Goal: Transaction & Acquisition: Purchase product/service

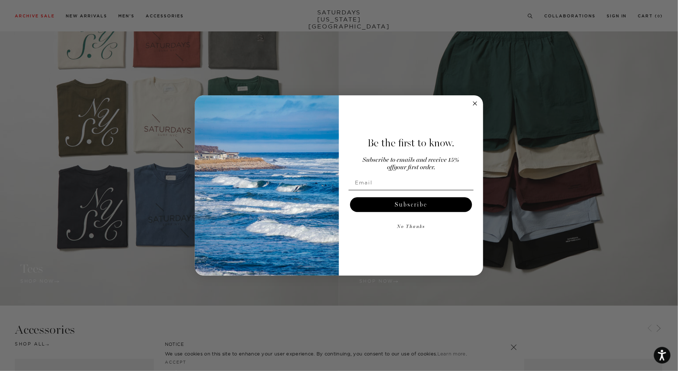
scroll to position [778, 0]
click at [477, 103] on circle "Close dialog" at bounding box center [475, 103] width 8 height 8
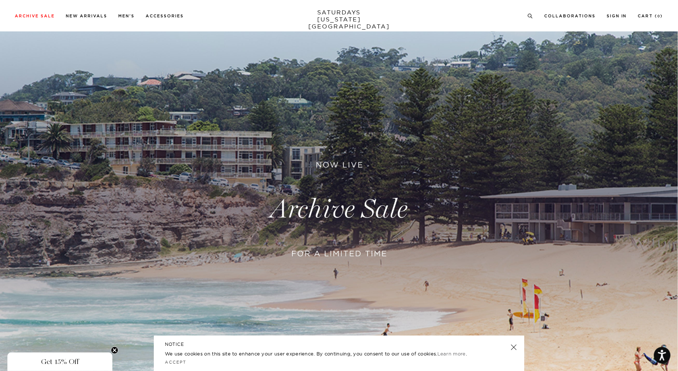
scroll to position [0, 0]
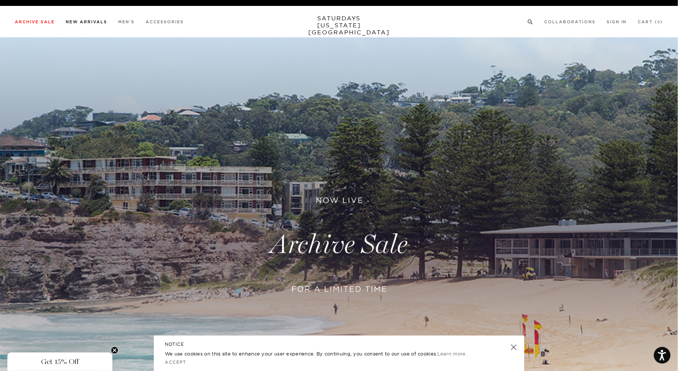
click at [74, 20] on link "New Arrivals" at bounding box center [86, 22] width 41 height 4
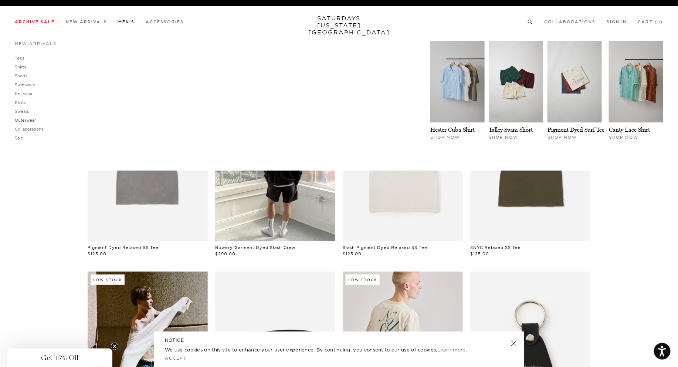
click at [27, 121] on link "Outerwear" at bounding box center [25, 120] width 21 height 5
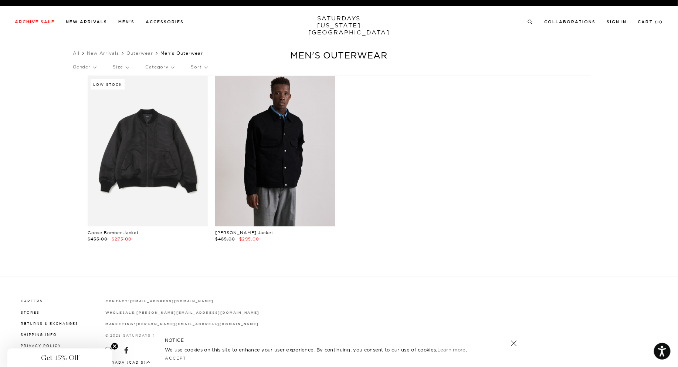
click at [246, 179] on link at bounding box center [275, 151] width 120 height 150
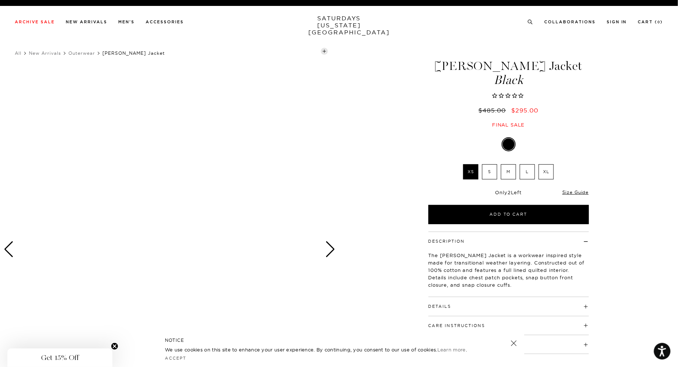
click at [327, 252] on div "Next slide" at bounding box center [330, 249] width 10 height 16
click at [487, 170] on label "S" at bounding box center [489, 171] width 15 height 15
click at [0, 0] on input "S" at bounding box center [0, 0] width 0 height 0
click at [507, 170] on label "M" at bounding box center [508, 171] width 15 height 15
click at [0, 0] on input "M" at bounding box center [0, 0] width 0 height 0
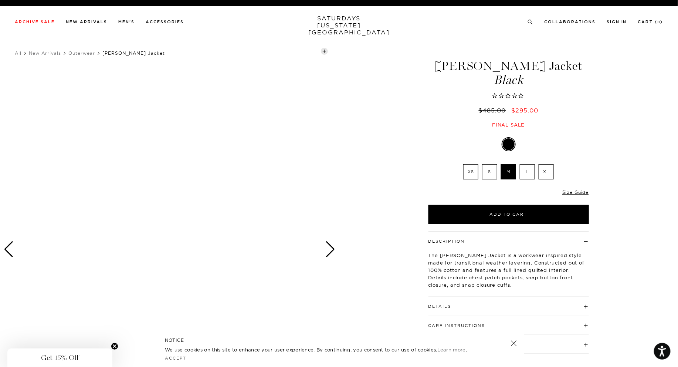
click at [487, 166] on label "S" at bounding box center [489, 171] width 15 height 15
click at [0, 0] on input "S" at bounding box center [0, 0] width 0 height 0
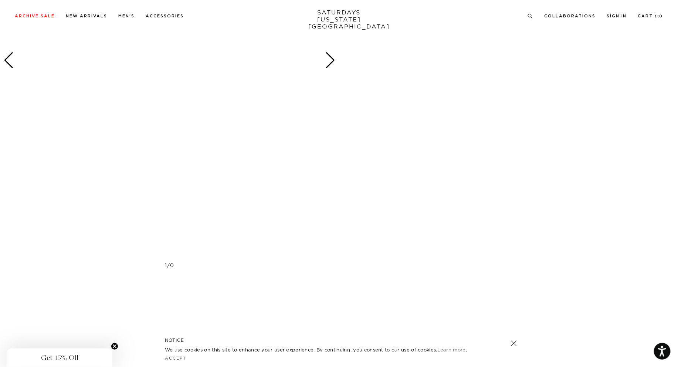
scroll to position [1192, 0]
click at [510, 341] on h5 "NOTICE" at bounding box center [339, 340] width 348 height 7
click at [514, 345] on link at bounding box center [514, 343] width 10 height 10
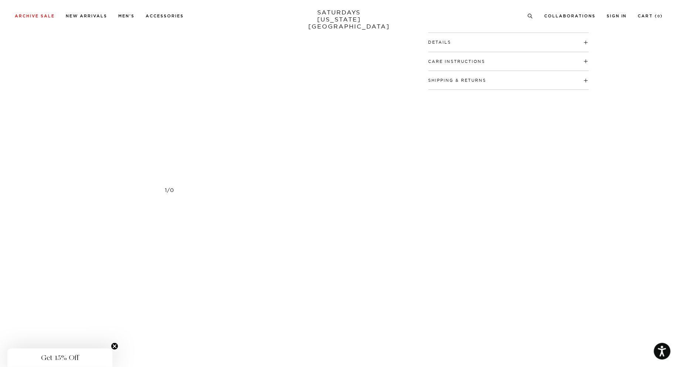
scroll to position [0, 0]
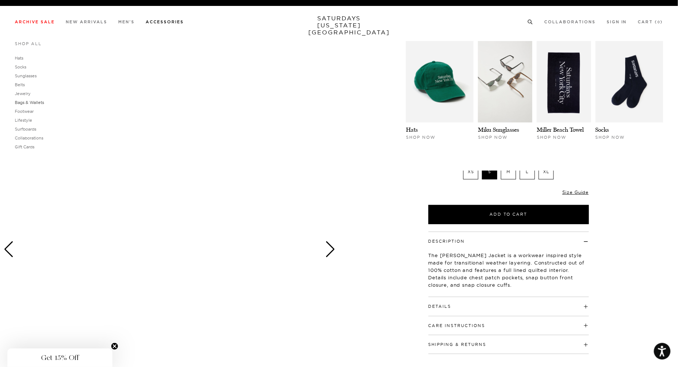
click at [38, 104] on link "Bags & Wallets" at bounding box center [29, 102] width 29 height 5
